Goal: Find specific page/section: Find specific page/section

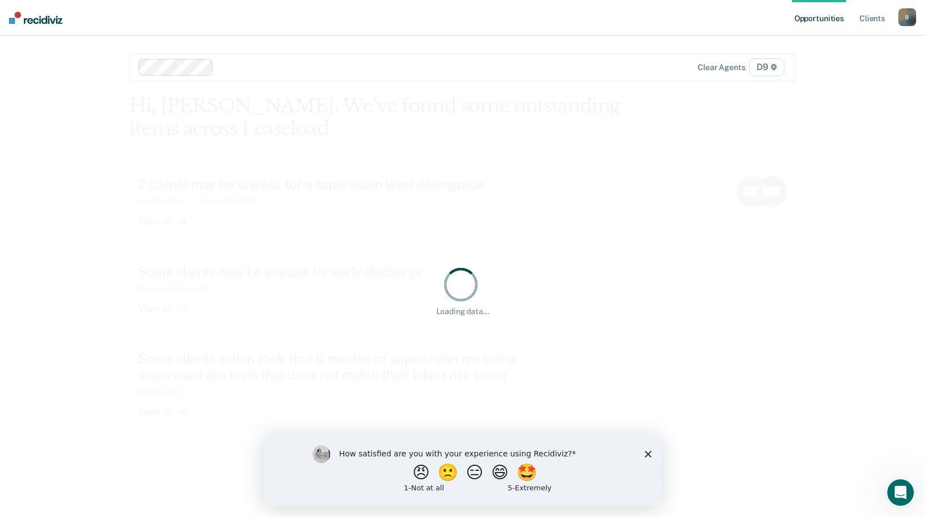
drag, startPoint x: 645, startPoint y: 453, endPoint x: 647, endPoint y: 435, distance: 18.5
click at [646, 452] on icon "Close survey" at bounding box center [648, 453] width 7 height 7
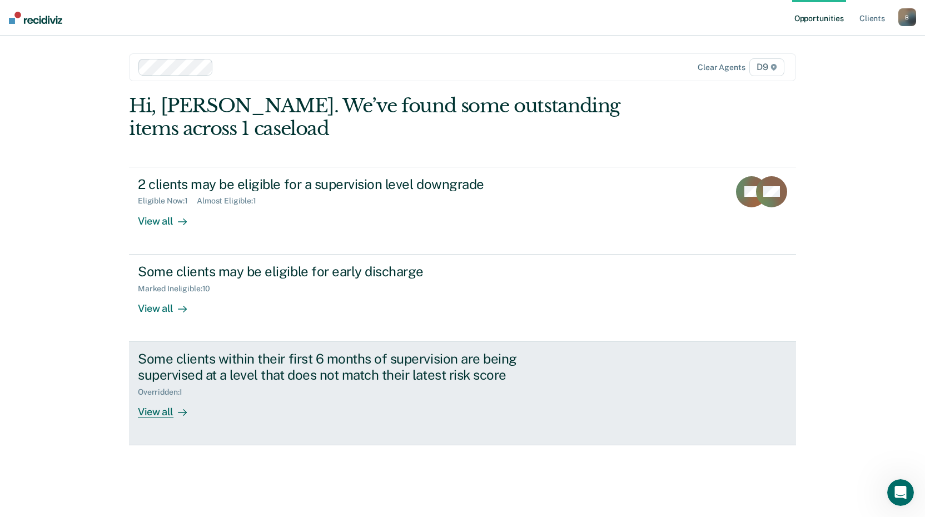
click at [173, 400] on div "View all" at bounding box center [169, 407] width 62 height 22
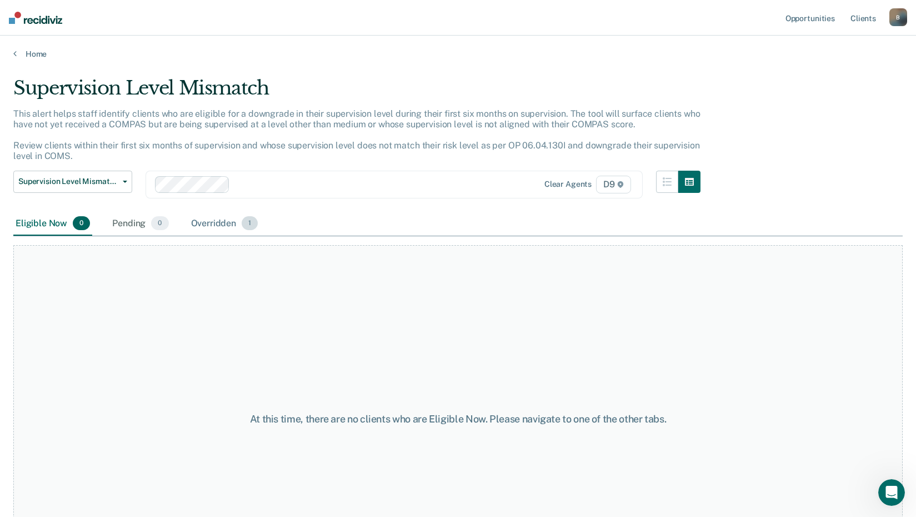
click at [233, 227] on div "Overridden 1" at bounding box center [225, 224] width 72 height 24
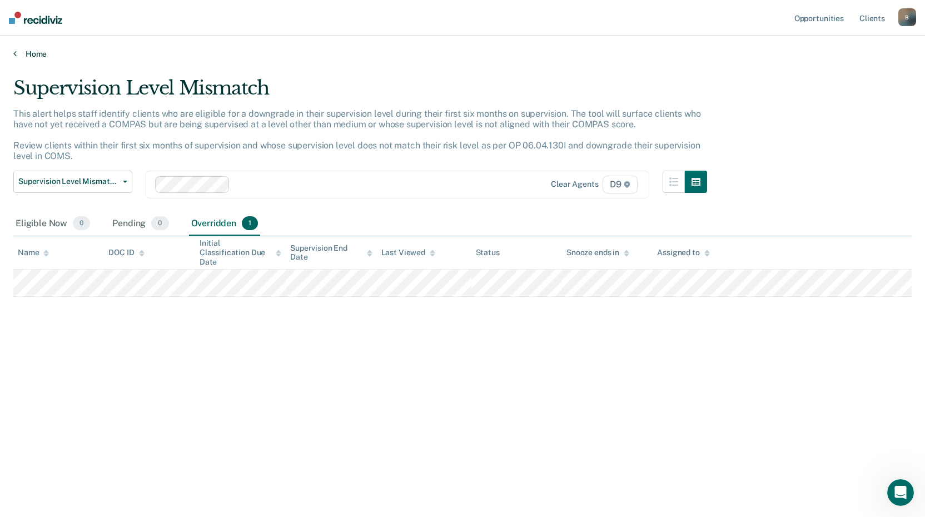
click at [18, 54] on link "Home" at bounding box center [462, 54] width 898 height 10
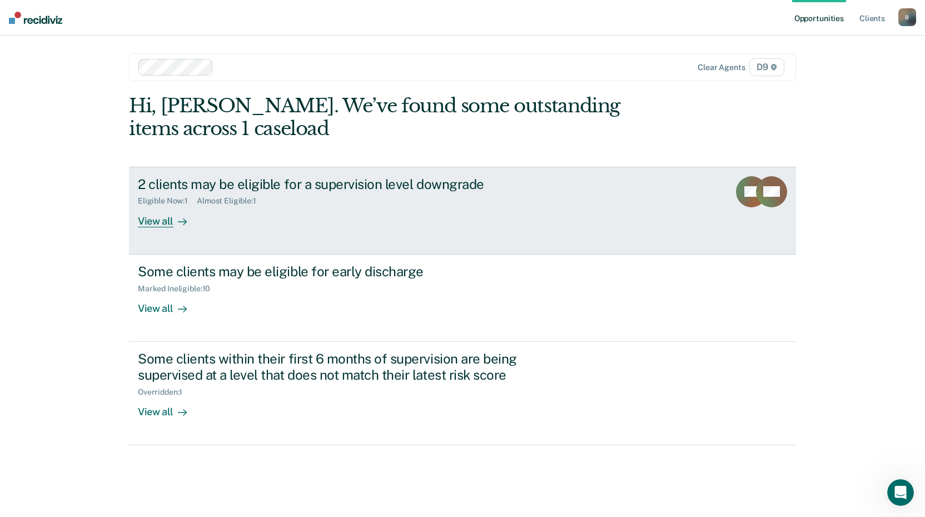
click at [194, 206] on div "Eligible Now : 1" at bounding box center [167, 200] width 59 height 9
